Goal: Task Accomplishment & Management: Manage account settings

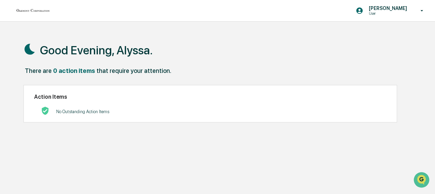
click at [64, 71] on div "0 action items" at bounding box center [74, 70] width 42 height 7
click at [165, 74] on div "There are 0 action items that require your attention." at bounding box center [219, 74] width 392 height 14
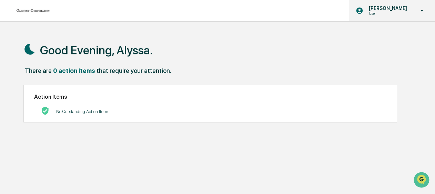
click at [420, 10] on icon at bounding box center [422, 11] width 12 height 7
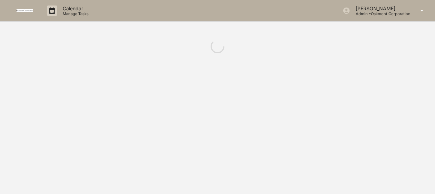
drag, startPoint x: 0, startPoint y: 0, endPoint x: 395, endPoint y: 32, distance: 396.4
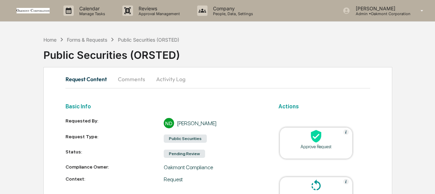
drag, startPoint x: 395, startPoint y: 32, endPoint x: 228, endPoint y: 55, distance: 168.5
click at [228, 52] on div "Public Securities (ORSTED)" at bounding box center [239, 52] width 392 height 18
click at [188, 57] on div "Public Securities (ORSTED)" at bounding box center [239, 52] width 392 height 18
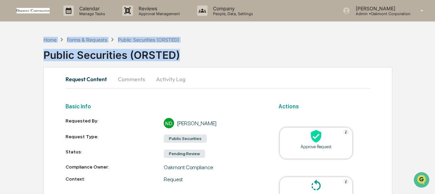
drag, startPoint x: 182, startPoint y: 56, endPoint x: 33, endPoint y: 36, distance: 150.2
click at [33, 36] on div "Home Forms & Requests Public Securities (ORSTED) Public Securities (ORSTED) Req…" at bounding box center [217, 187] width 435 height 308
drag, startPoint x: 33, startPoint y: 36, endPoint x: 27, endPoint y: 49, distance: 14.0
click at [27, 49] on div "Home Forms & Requests Public Securities (ORSTED) Public Securities (ORSTED) Req…" at bounding box center [217, 187] width 435 height 308
click at [35, 51] on div "Home Forms & Requests Public Securities (ORSTED) Public Securities (ORSTED) Req…" at bounding box center [217, 187] width 435 height 308
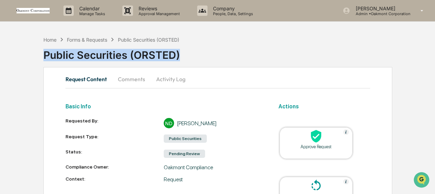
drag, startPoint x: 39, startPoint y: 51, endPoint x: 203, endPoint y: 54, distance: 164.1
click at [203, 54] on div "Home Forms & Requests Public Securities (ORSTED) Public Securities (ORSTED) Req…" at bounding box center [217, 187] width 435 height 308
click at [203, 54] on div "Public Securities (ORSTED)" at bounding box center [239, 52] width 392 height 18
click at [199, 57] on div "Public Securities (ORSTED)" at bounding box center [239, 52] width 392 height 18
drag, startPoint x: 183, startPoint y: 54, endPoint x: 18, endPoint y: 35, distance: 166.3
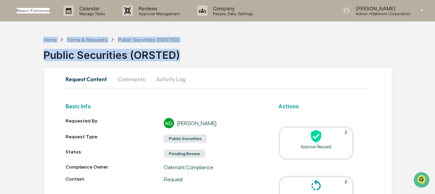
click at [18, 35] on div "Home Forms & Requests Public Securities (ORSTED) Public Securities (ORSTED) Req…" at bounding box center [217, 187] width 435 height 308
click at [198, 54] on div "Public Securities (ORSTED)" at bounding box center [239, 52] width 392 height 18
drag, startPoint x: 184, startPoint y: 54, endPoint x: 34, endPoint y: 32, distance: 151.9
click at [34, 33] on div "Home Forms & Requests Public Securities (ORSTED) Public Securities (ORSTED) Req…" at bounding box center [217, 187] width 435 height 308
drag, startPoint x: 34, startPoint y: 32, endPoint x: 35, endPoint y: 57, distance: 24.2
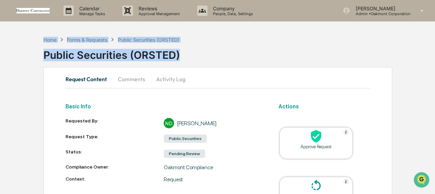
click at [35, 57] on div "Home Forms & Requests Public Securities (ORSTED) Public Securities (ORSTED) Req…" at bounding box center [217, 187] width 435 height 308
click at [216, 56] on div "Public Securities (ORSTED)" at bounding box center [239, 52] width 392 height 18
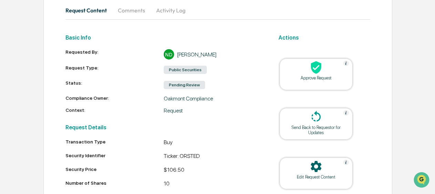
scroll to position [103, 0]
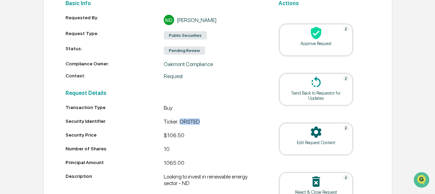
drag, startPoint x: 200, startPoint y: 120, endPoint x: 181, endPoint y: 124, distance: 19.7
click at [181, 124] on div "Ticker: ORSTED" at bounding box center [213, 123] width 98 height 8
copy div "ORSTED"
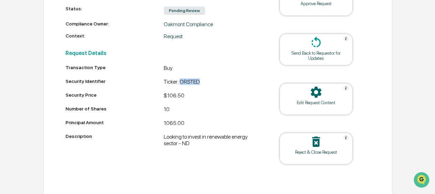
scroll to position [145, 0]
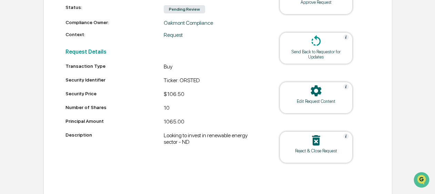
click at [205, 144] on div "Looking to invest in renewable energy sector - ND" at bounding box center [213, 138] width 98 height 13
click at [193, 143] on div "Looking to invest in renewable energy sector - ND" at bounding box center [213, 138] width 98 height 13
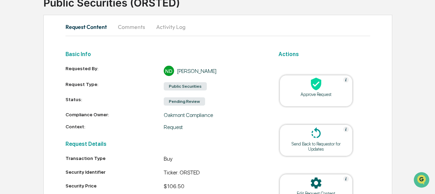
scroll to position [41, 0]
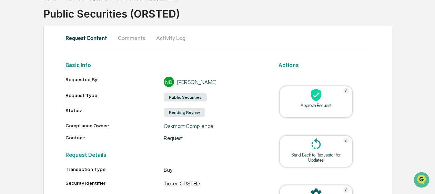
drag, startPoint x: 210, startPoint y: 99, endPoint x: 213, endPoint y: 94, distance: 5.7
click at [213, 94] on div "Public Securities" at bounding box center [213, 98] width 98 height 10
click at [348, 90] on img at bounding box center [346, 91] width 6 height 6
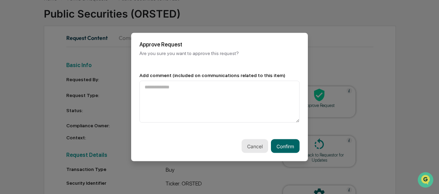
click at [253, 148] on button "Cancel" at bounding box center [254, 147] width 27 height 14
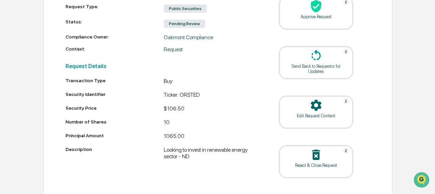
scroll to position [145, 0]
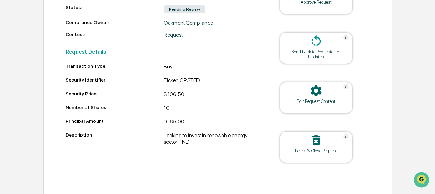
click at [322, 144] on icon at bounding box center [316, 141] width 14 height 14
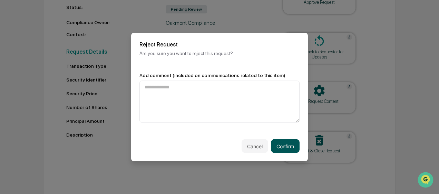
click at [290, 149] on button "Confirm" at bounding box center [285, 147] width 29 height 14
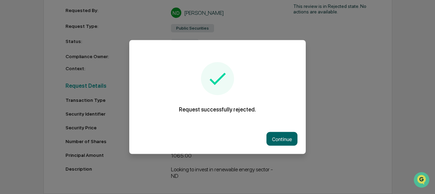
scroll to position [112, 0]
click at [285, 142] on button "Continue" at bounding box center [282, 139] width 31 height 14
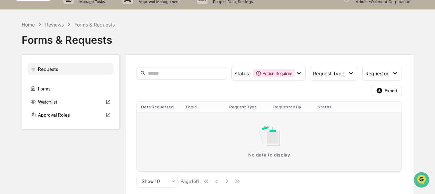
scroll to position [17, 0]
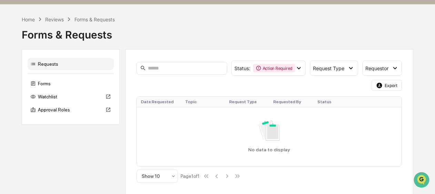
click at [117, 36] on div "Forms & Requests" at bounding box center [218, 32] width 392 height 18
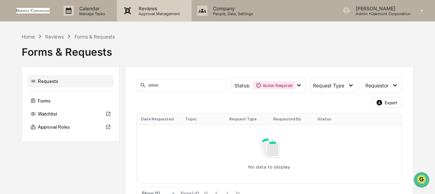
click at [168, 13] on p "Approval Management" at bounding box center [158, 13] width 50 height 5
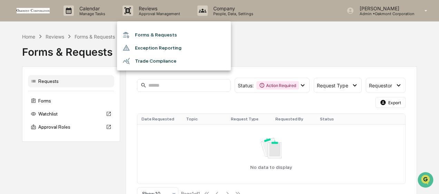
click at [274, 37] on div at bounding box center [219, 97] width 439 height 194
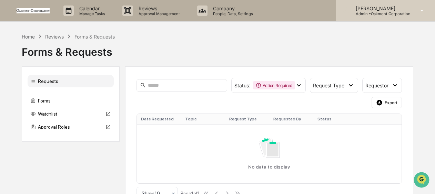
click at [376, 5] on div "Alyssa Heim Admin • Oakmont Corporation" at bounding box center [385, 10] width 99 height 21
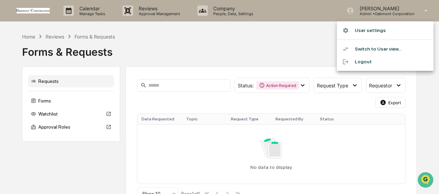
click at [387, 32] on li "User settings" at bounding box center [385, 30] width 97 height 13
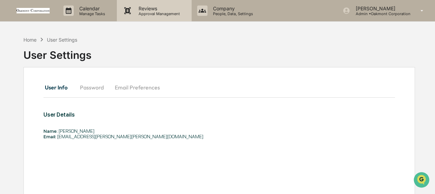
click at [148, 14] on p "Approval Management" at bounding box center [158, 13] width 50 height 5
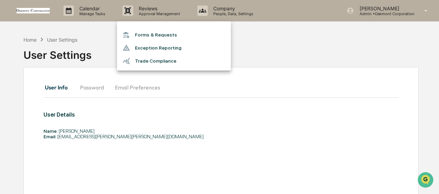
click at [151, 35] on li "Forms & Requests" at bounding box center [174, 35] width 114 height 13
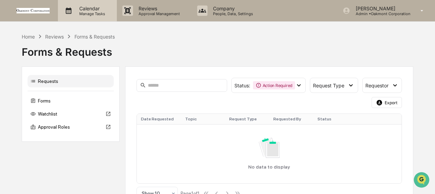
click at [86, 12] on p "Manage Tasks" at bounding box center [91, 13] width 35 height 5
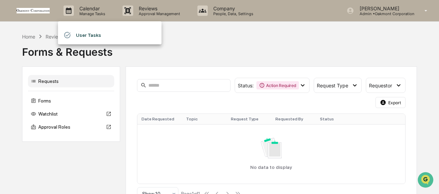
click at [207, 37] on div at bounding box center [219, 97] width 439 height 194
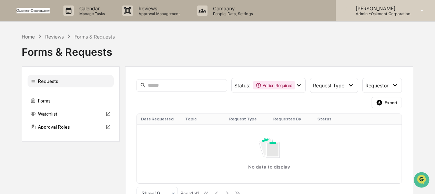
click at [420, 11] on icon at bounding box center [422, 11] width 12 height 7
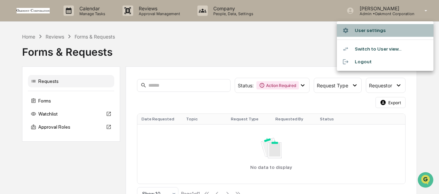
click at [372, 29] on li "User settings" at bounding box center [385, 30] width 97 height 13
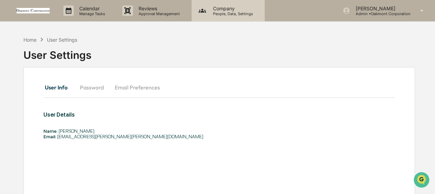
click at [227, 15] on p "People, Data, Settings" at bounding box center [232, 13] width 49 height 5
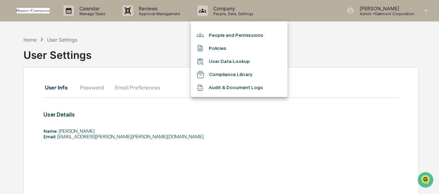
click at [93, 55] on div at bounding box center [219, 97] width 439 height 194
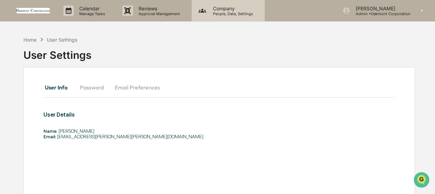
click at [223, 10] on p "Company" at bounding box center [232, 9] width 49 height 6
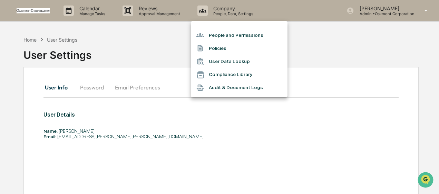
click at [247, 34] on li "People and Permissions" at bounding box center [239, 35] width 97 height 13
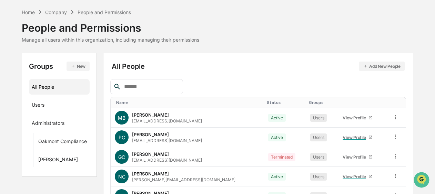
scroll to position [34, 0]
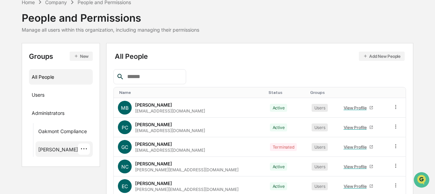
click at [50, 146] on div "Kroll ···" at bounding box center [64, 149] width 52 height 11
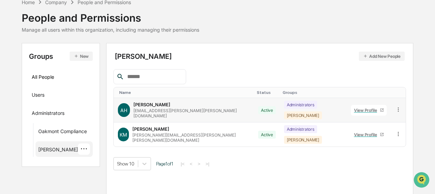
click at [396, 107] on icon at bounding box center [398, 110] width 7 height 7
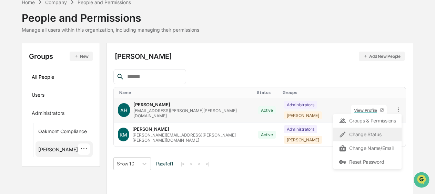
click at [377, 133] on div "Change Status" at bounding box center [367, 135] width 57 height 8
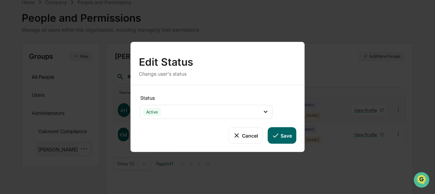
click at [251, 140] on button "Cancel" at bounding box center [246, 136] width 34 height 17
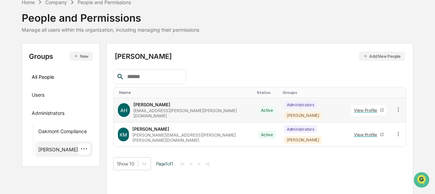
click at [395, 108] on icon at bounding box center [398, 110] width 7 height 7
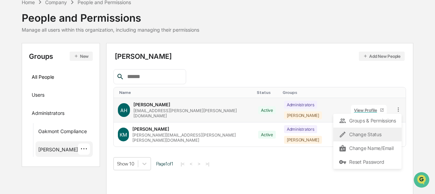
click at [365, 134] on div "Change Status" at bounding box center [367, 135] width 57 height 8
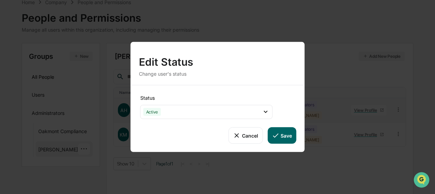
click at [249, 137] on button "Cancel" at bounding box center [246, 136] width 34 height 17
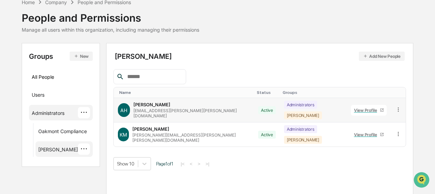
click at [84, 114] on div "···" at bounding box center [84, 112] width 12 height 11
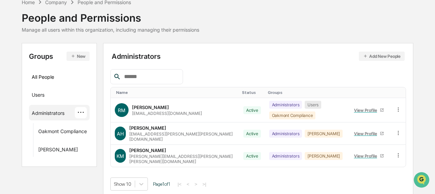
click at [228, 67] on div "Administrators Add New People Name Status Groups RM Robert Miller rmiller@oakmo…" at bounding box center [258, 120] width 296 height 141
